Goal: Transaction & Acquisition: Purchase product/service

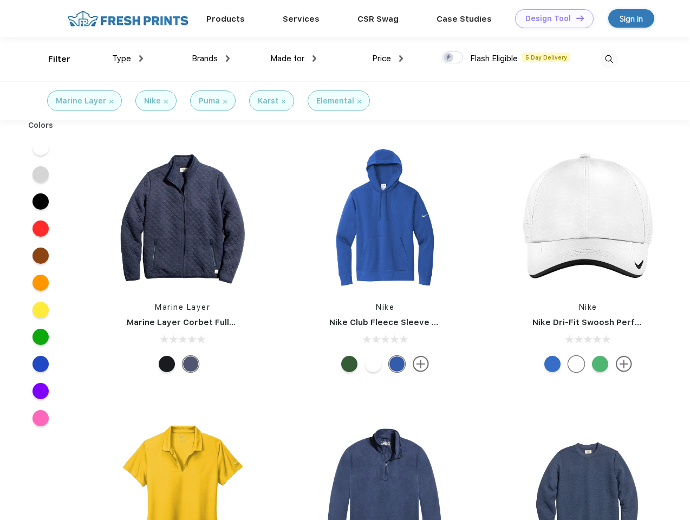
scroll to position [1, 0]
click at [551, 18] on link "Add your Logo Design Tool" at bounding box center [555, 18] width 89 height 19
click at [0, 0] on div "Design Tool" at bounding box center [0, 0] width 0 height 0
click at [581, 18] on link "Add your Logo Design Tool" at bounding box center [555, 18] width 89 height 19
click at [52, 59] on div "Filter" at bounding box center [59, 59] width 22 height 12
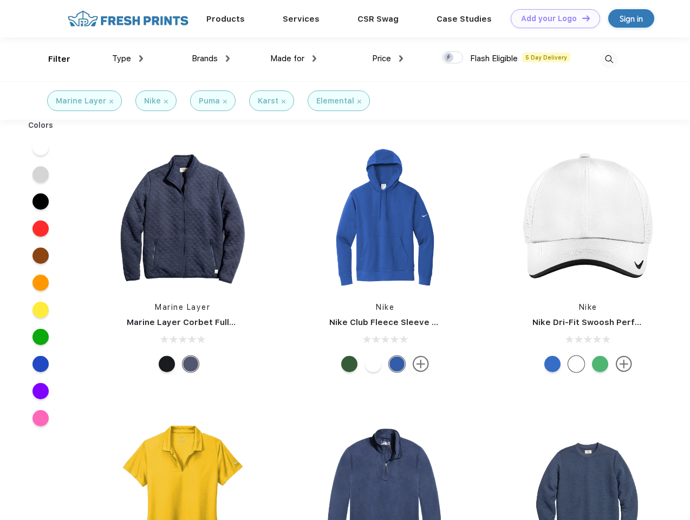
click at [128, 58] on span "Type" at bounding box center [121, 59] width 19 height 10
click at [211, 58] on span "Brands" at bounding box center [205, 59] width 26 height 10
click at [293, 58] on span "Made for" at bounding box center [287, 59] width 34 height 10
click at [388, 58] on span "Price" at bounding box center [381, 59] width 19 height 10
click at [453, 58] on div at bounding box center [452, 57] width 21 height 12
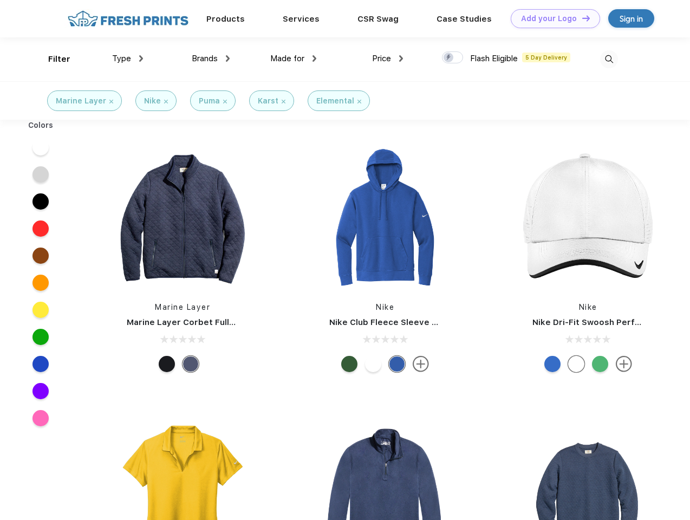
click at [449, 58] on input "checkbox" at bounding box center [445, 54] width 7 height 7
click at [609, 59] on img at bounding box center [609, 59] width 18 height 18
